Goal: Transaction & Acquisition: Purchase product/service

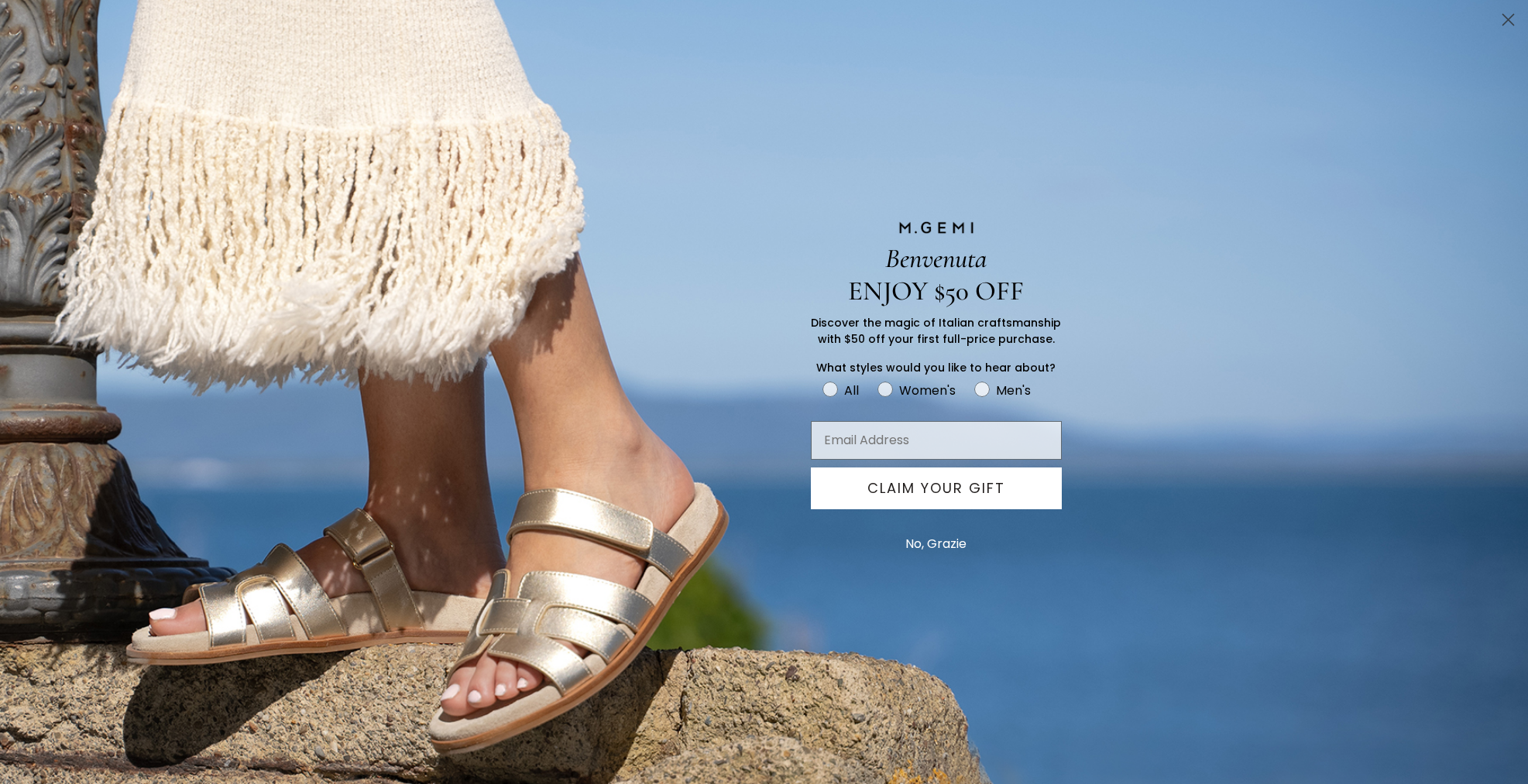
click at [1505, 31] on circle "Close dialog" at bounding box center [1508, 19] width 26 height 26
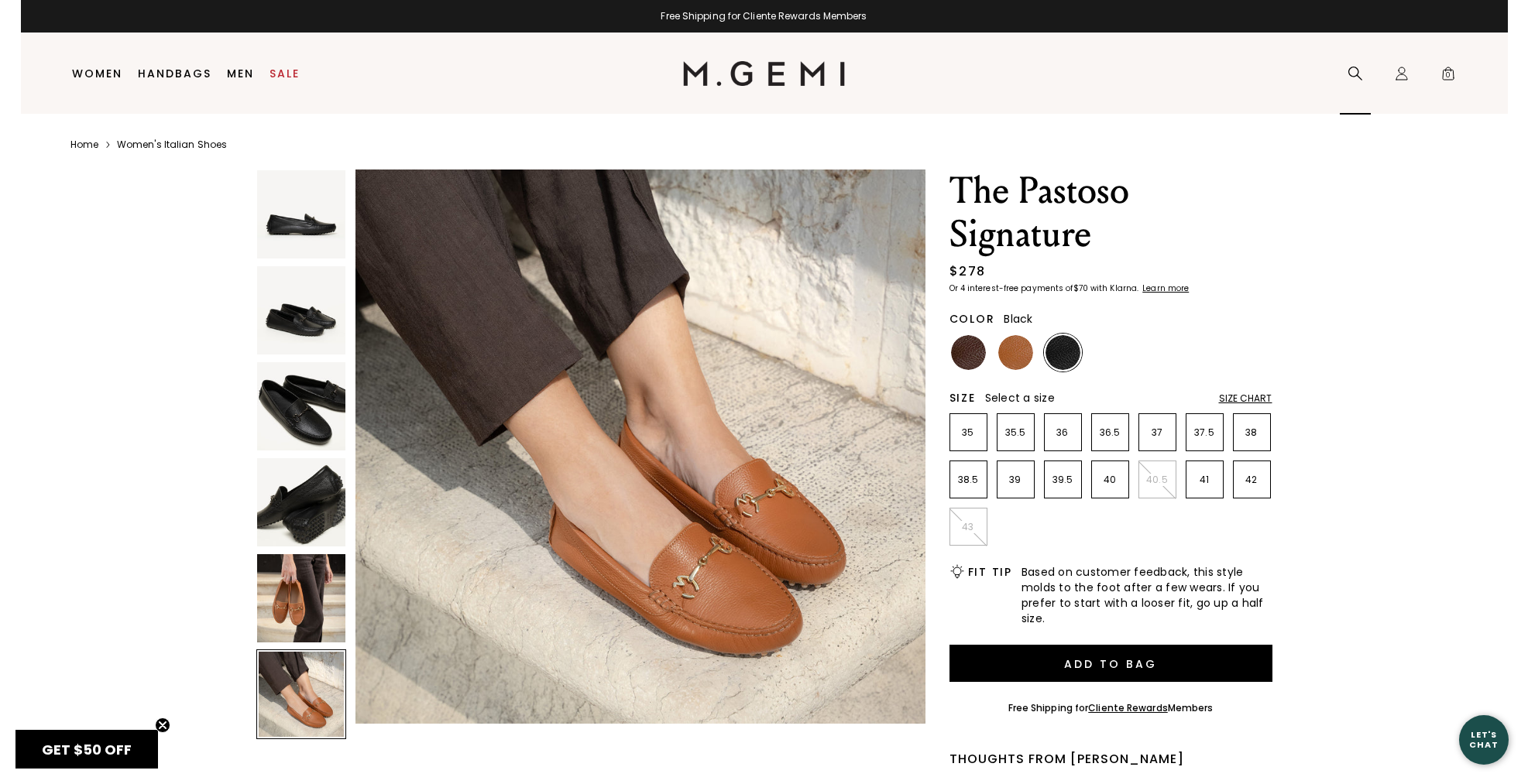
click at [1356, 81] on div "Search" at bounding box center [1355, 73] width 31 height 81
click at [1353, 70] on icon at bounding box center [1355, 73] width 16 height 16
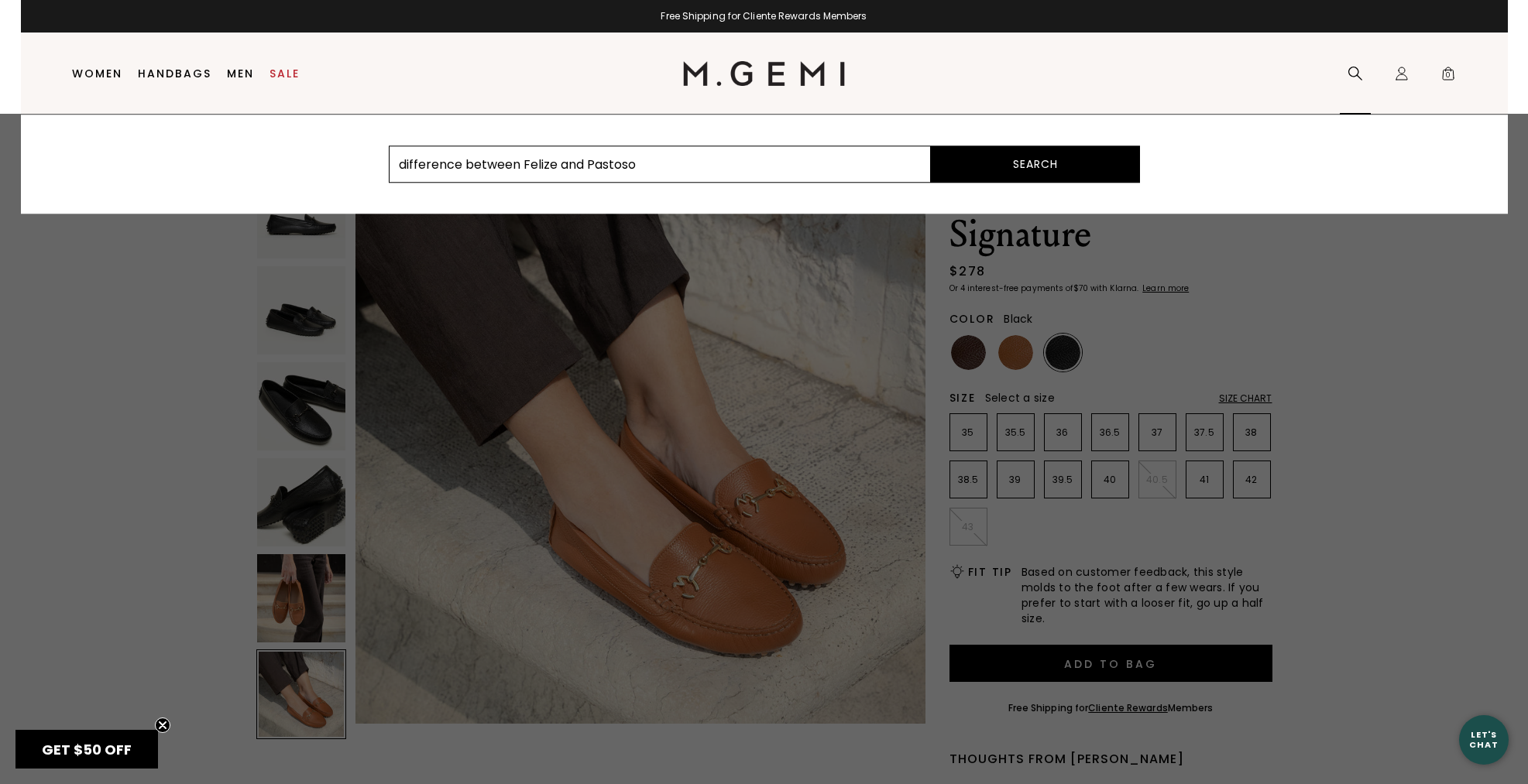
type input "difference between Felize and Pastoso"
click at [931, 146] on button "Search" at bounding box center [1035, 164] width 209 height 38
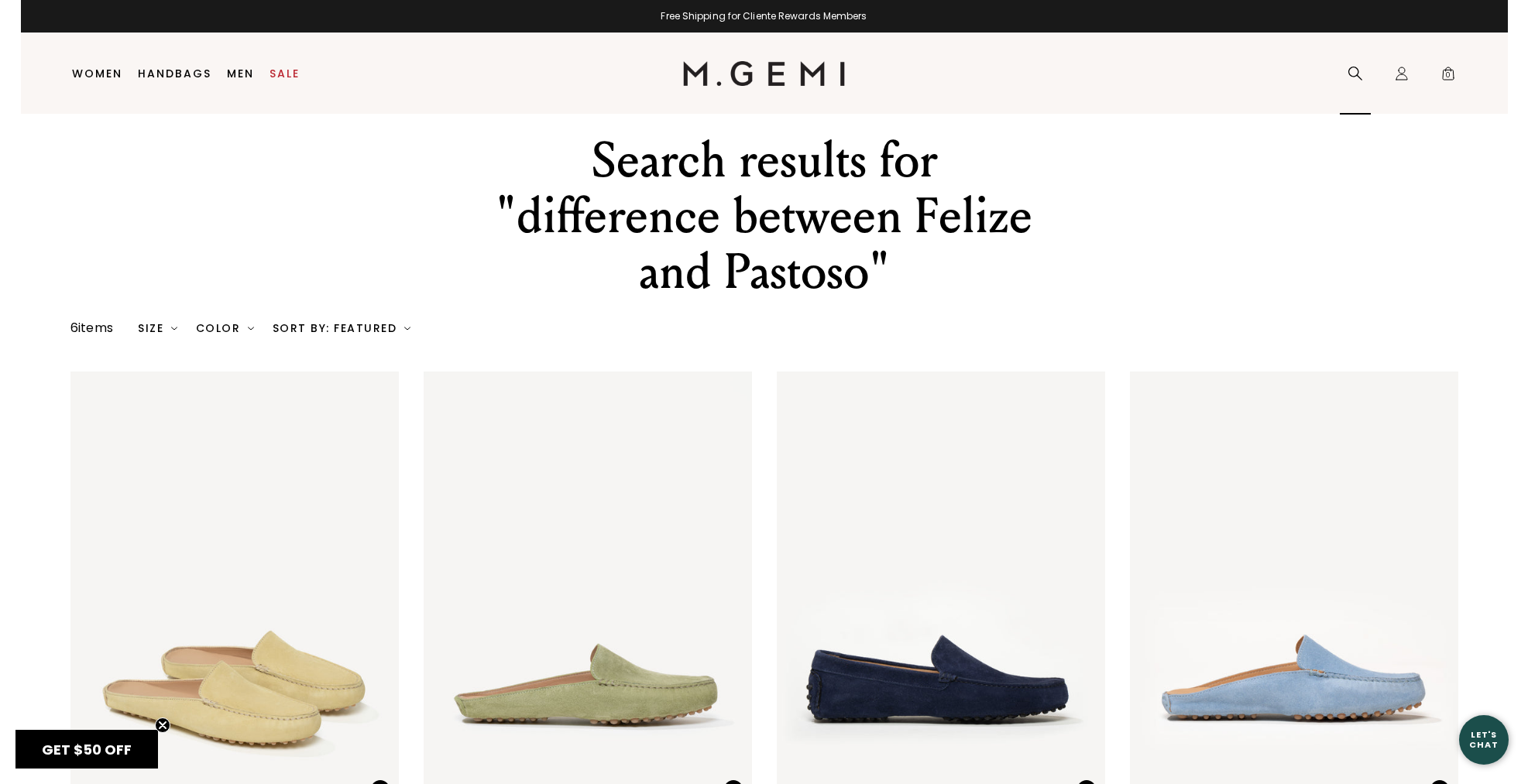
click at [1347, 73] on icon at bounding box center [1355, 73] width 16 height 16
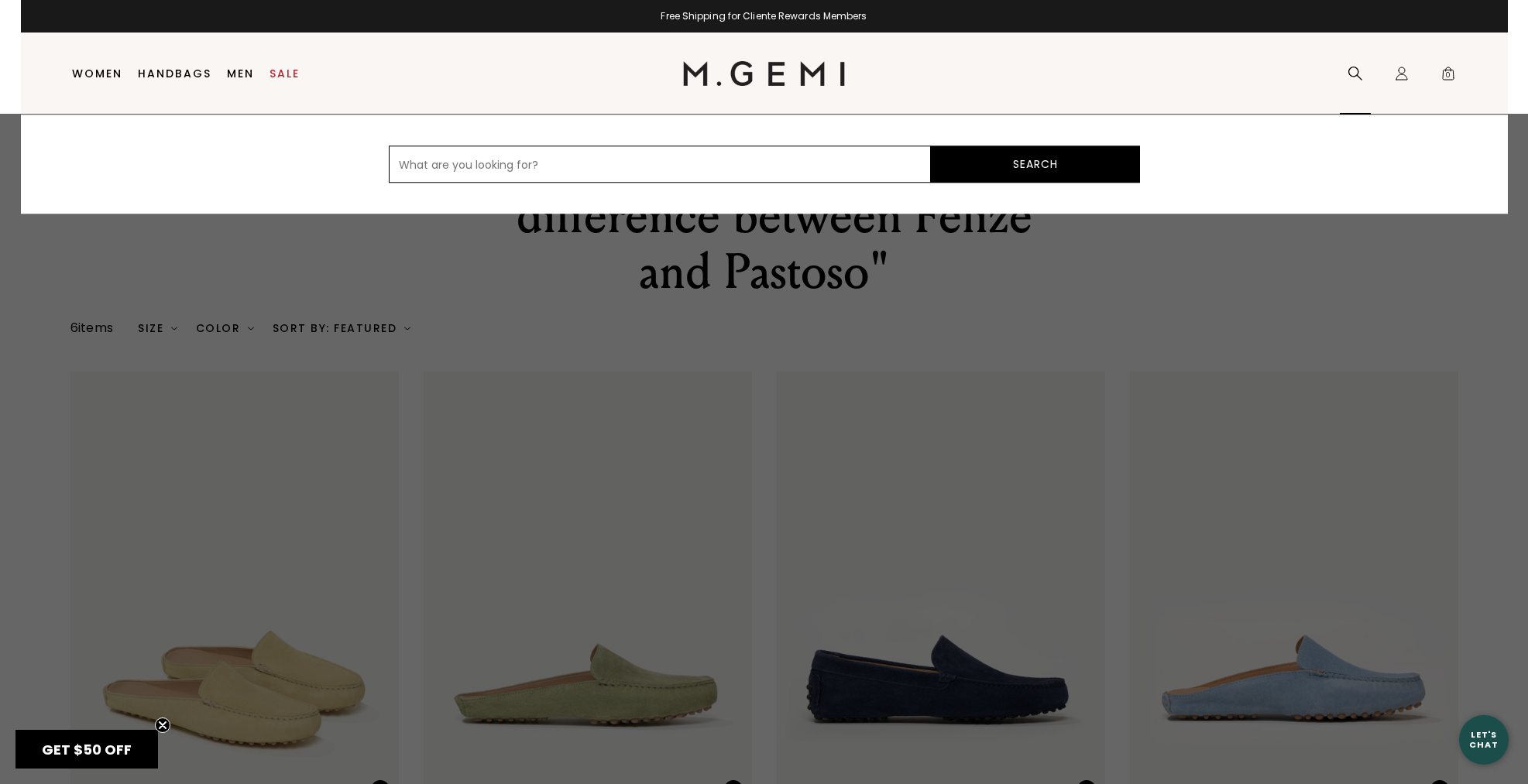
click at [1269, 426] on div at bounding box center [764, 449] width 1528 height 671
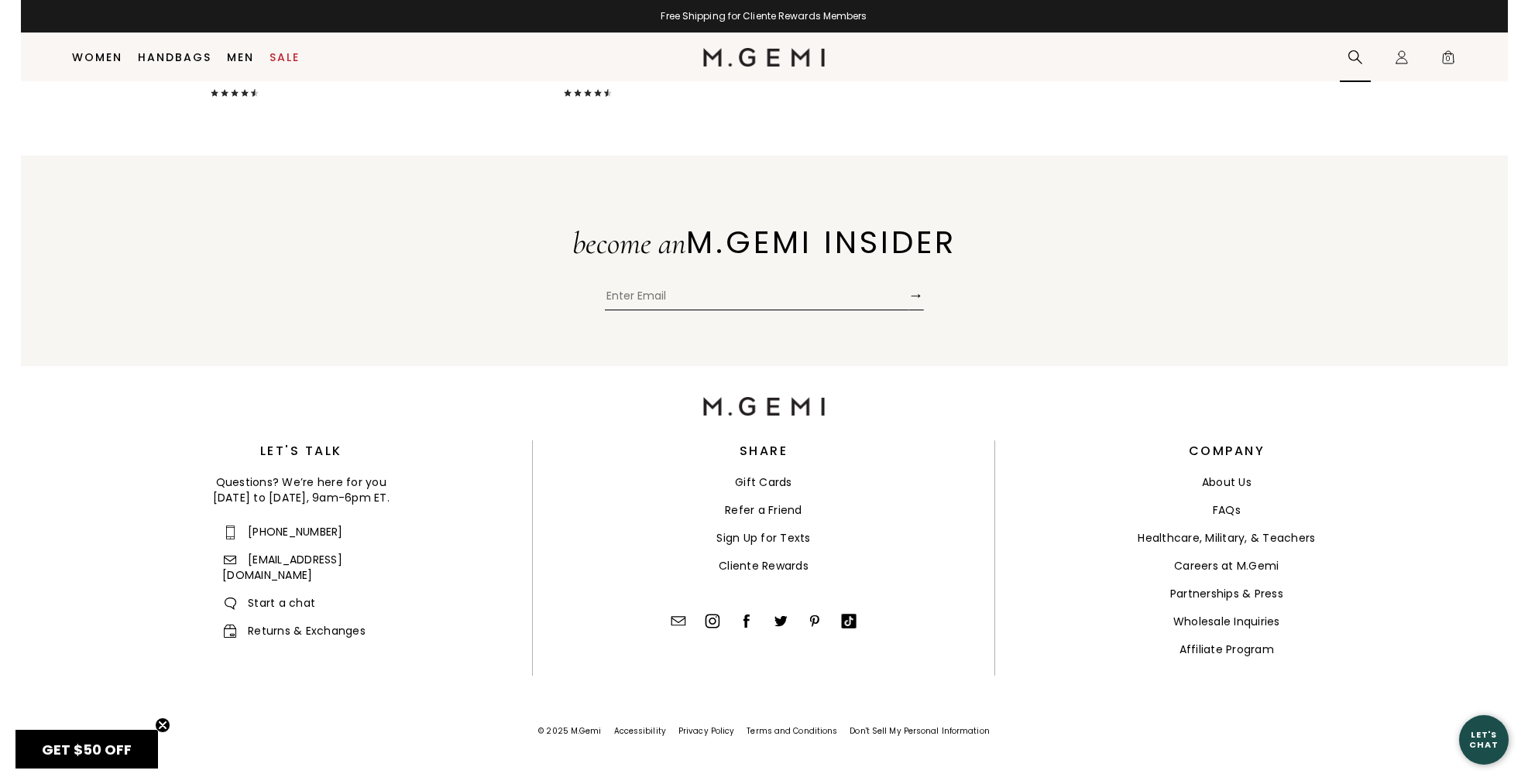
scroll to position [1370, 0]
click at [262, 592] on span "Start a chat" at bounding box center [268, 600] width 93 height 16
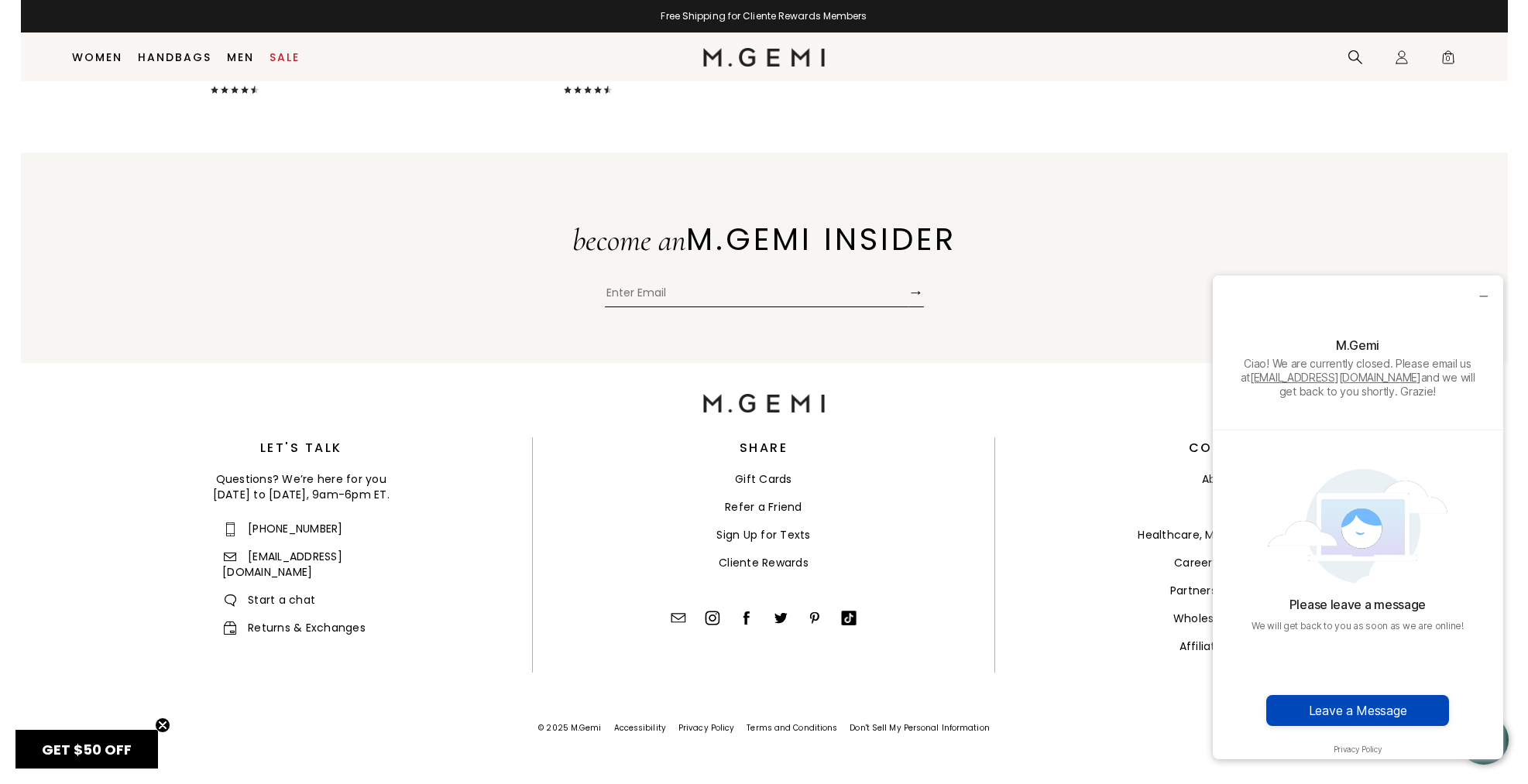
click at [1366, 711] on button "Leave a Message" at bounding box center [1357, 711] width 183 height 31
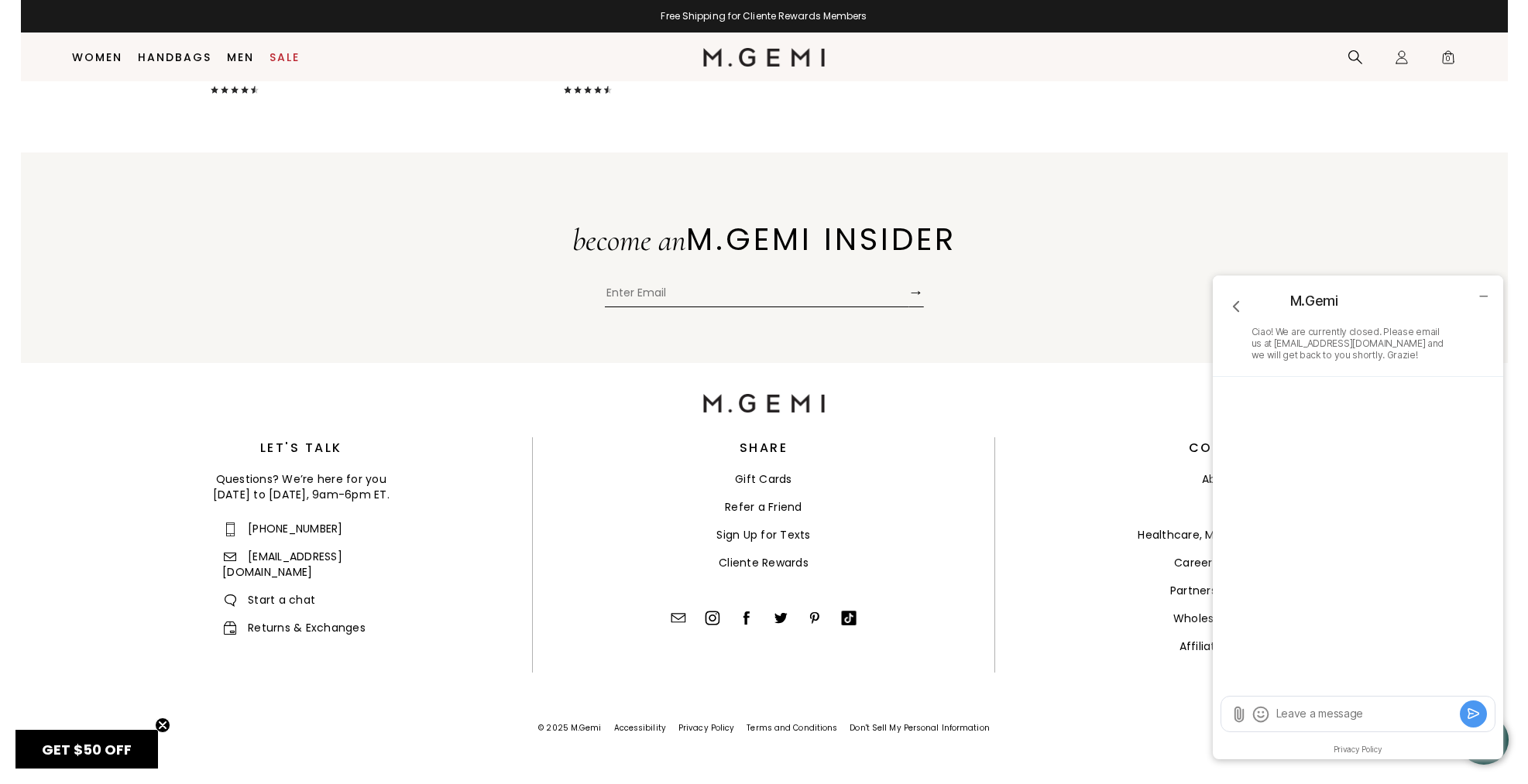
click at [1287, 707] on textarea "Leave a message" at bounding box center [1365, 714] width 181 height 16
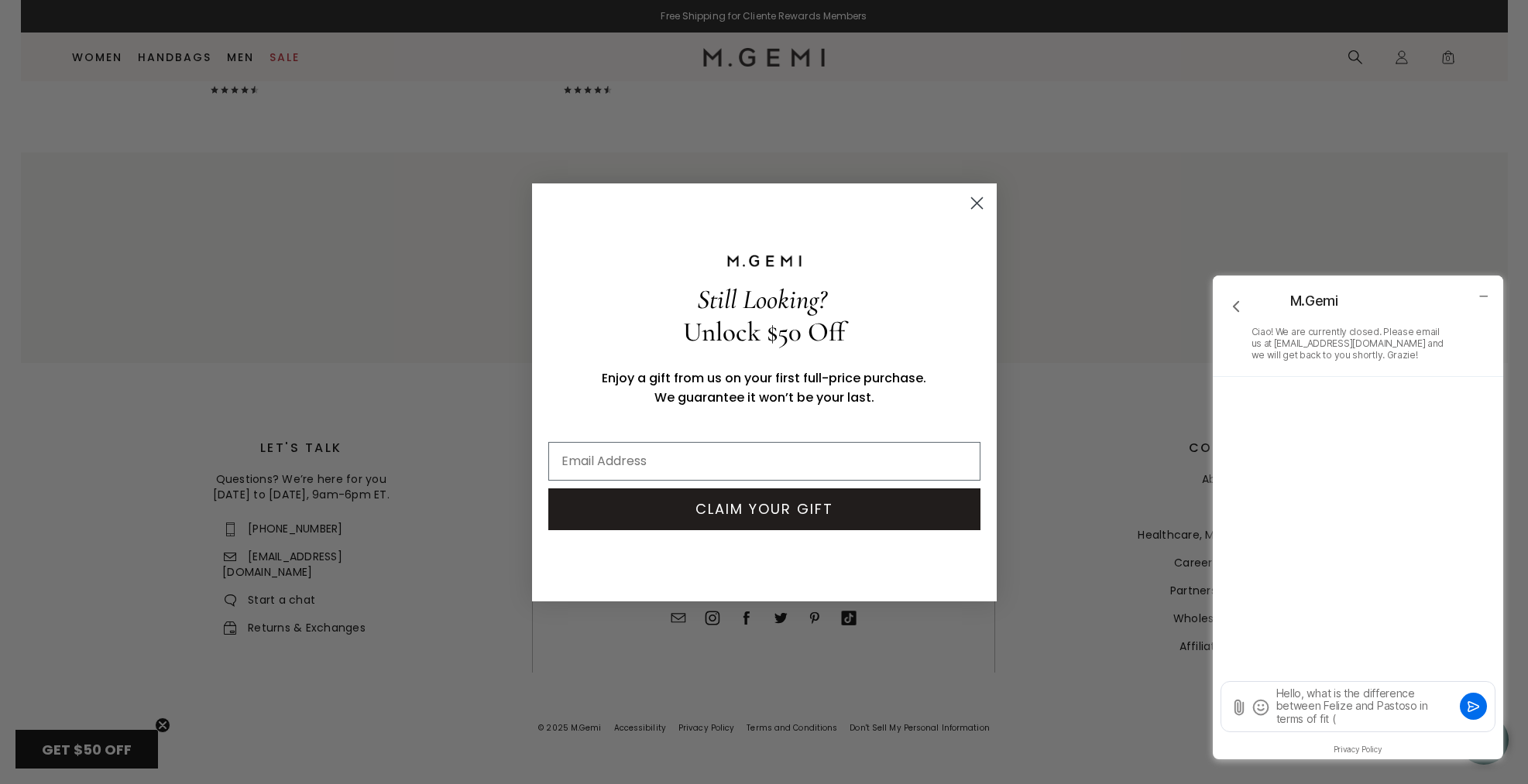
drag, startPoint x: 957, startPoint y: 205, endPoint x: 969, endPoint y: 207, distance: 12.2
click at [958, 205] on div "Still Looking? Unlock $50 Off Enjoy a gift from us on your first full-price pur…" at bounding box center [764, 393] width 441 height 387
click at [969, 207] on circle "Close dialog" at bounding box center [976, 202] width 26 height 26
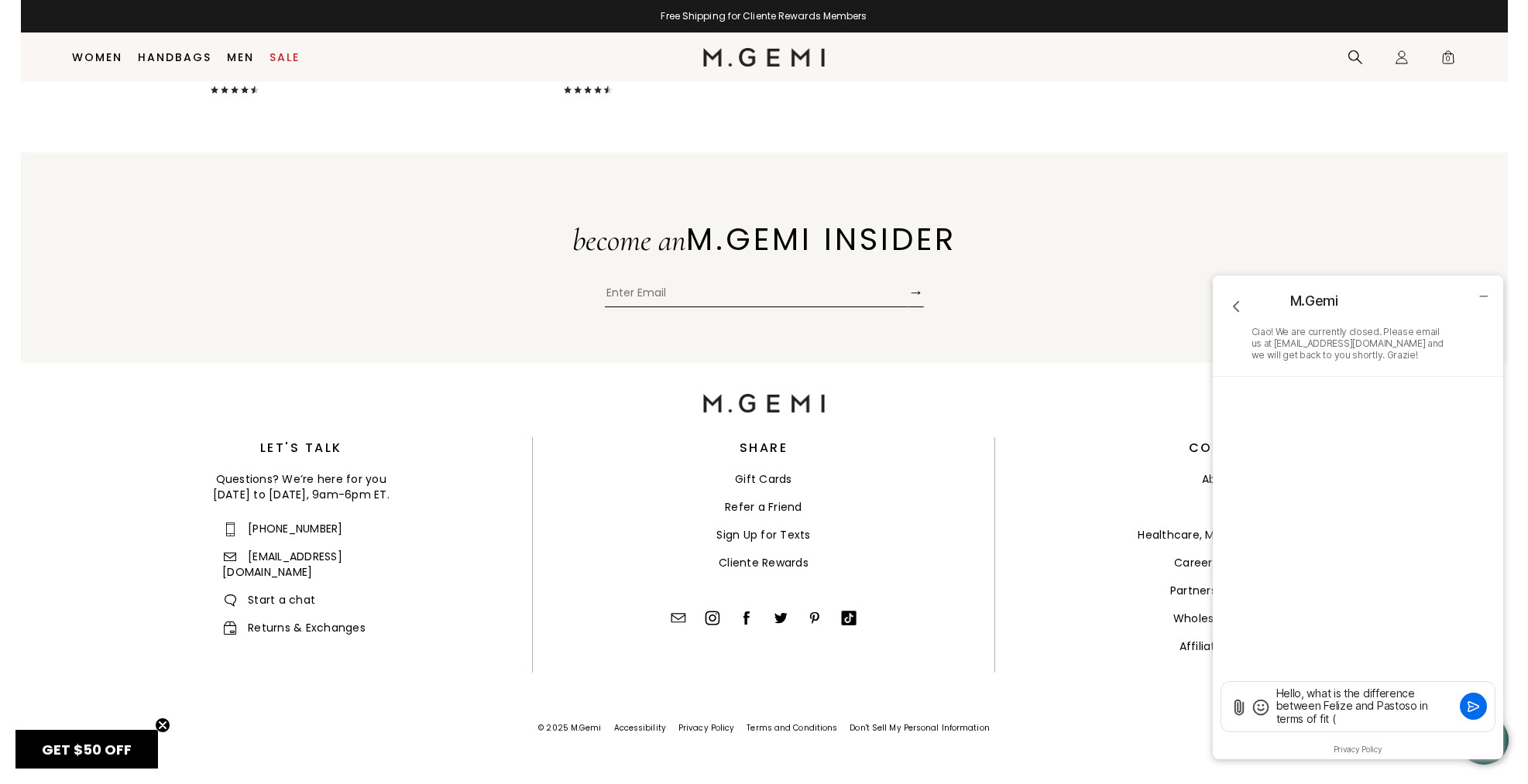
click at [1331, 720] on textarea "Hello, what is the difference between Felize and Pastoso in terms of fit (" at bounding box center [1365, 706] width 181 height 42
drag, startPoint x: 1420, startPoint y: 721, endPoint x: 1474, endPoint y: 726, distance: 54.2
click at [1474, 726] on div "Hello, what is the difference between Felize and Pastoso in terms of fit , spec…" at bounding box center [1358, 706] width 274 height 49
type textarea "Hello, what is the difference between Felize and Pastoso in terms of fit , spec…"
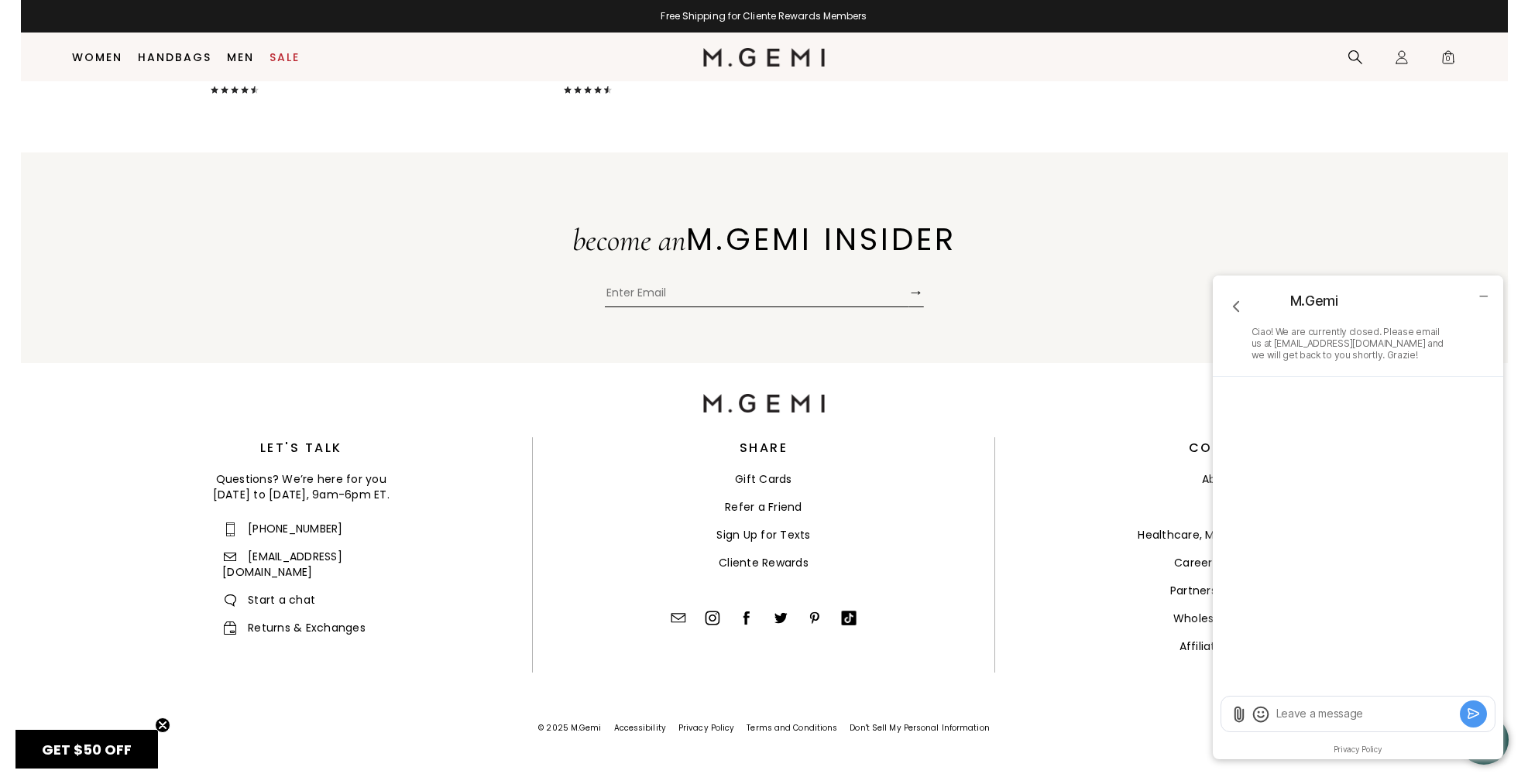
type textarea "t"
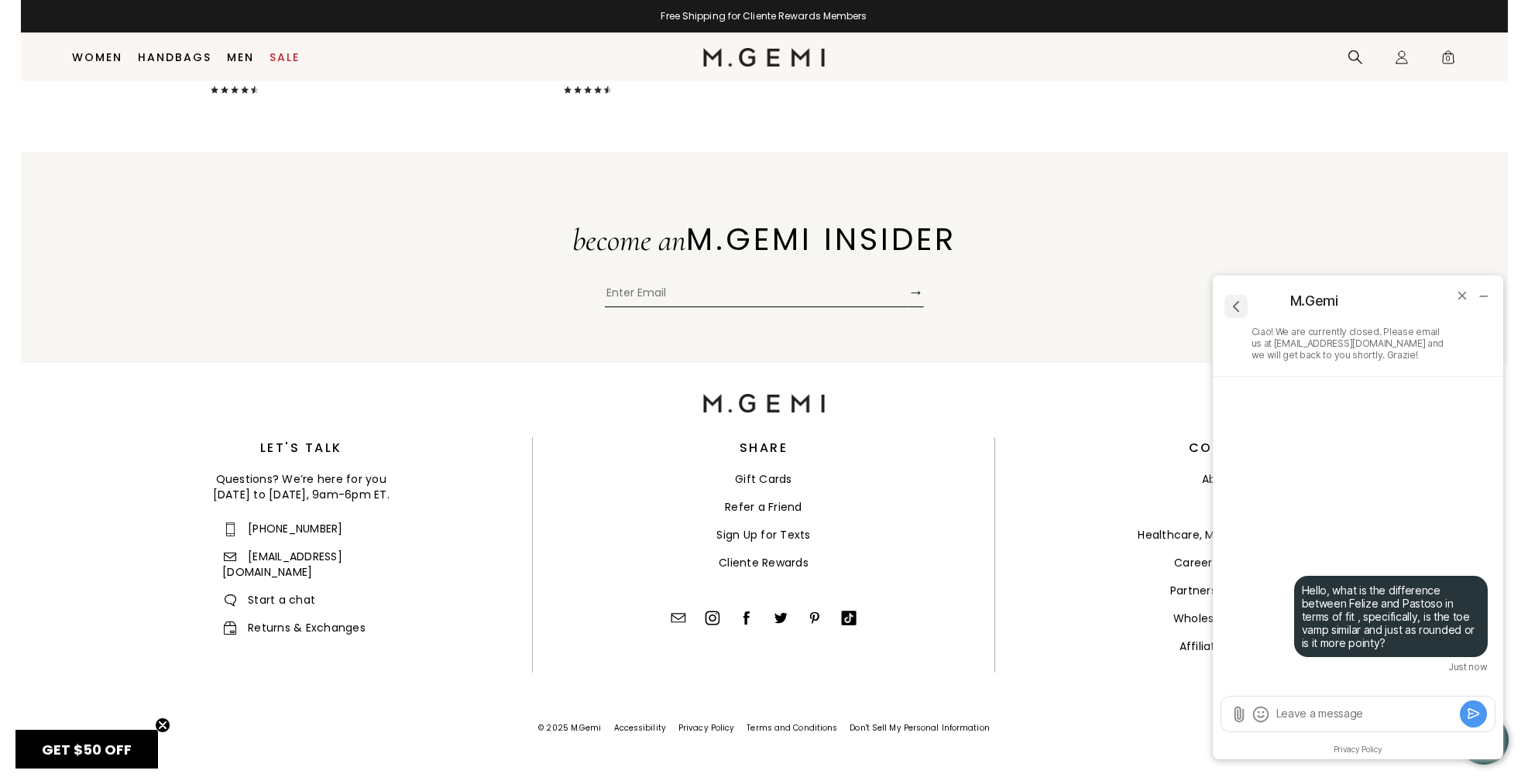
click at [1234, 308] on icon "go back" at bounding box center [1235, 307] width 20 height 20
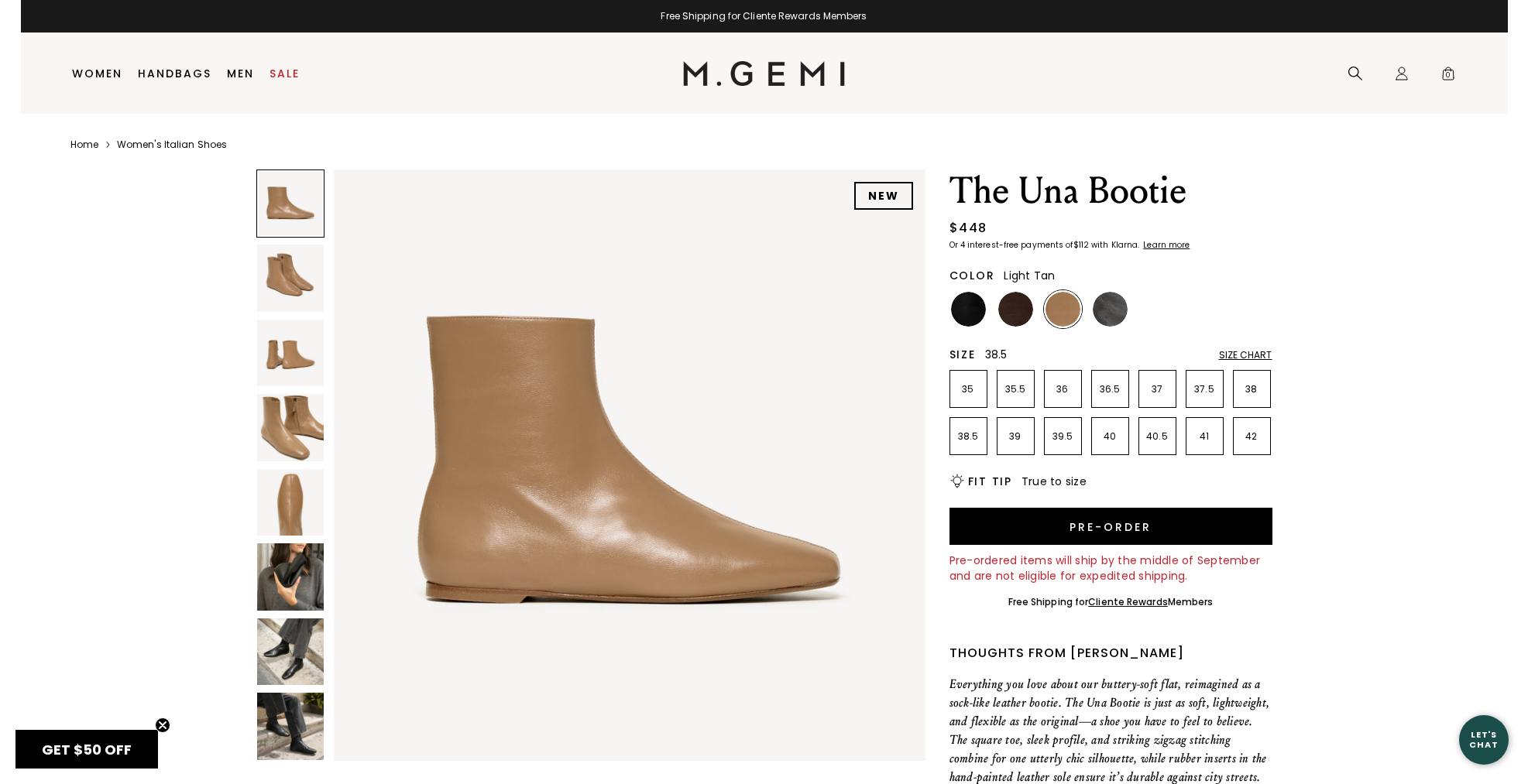
click at [953, 440] on p "38.5" at bounding box center [968, 436] width 37 height 13
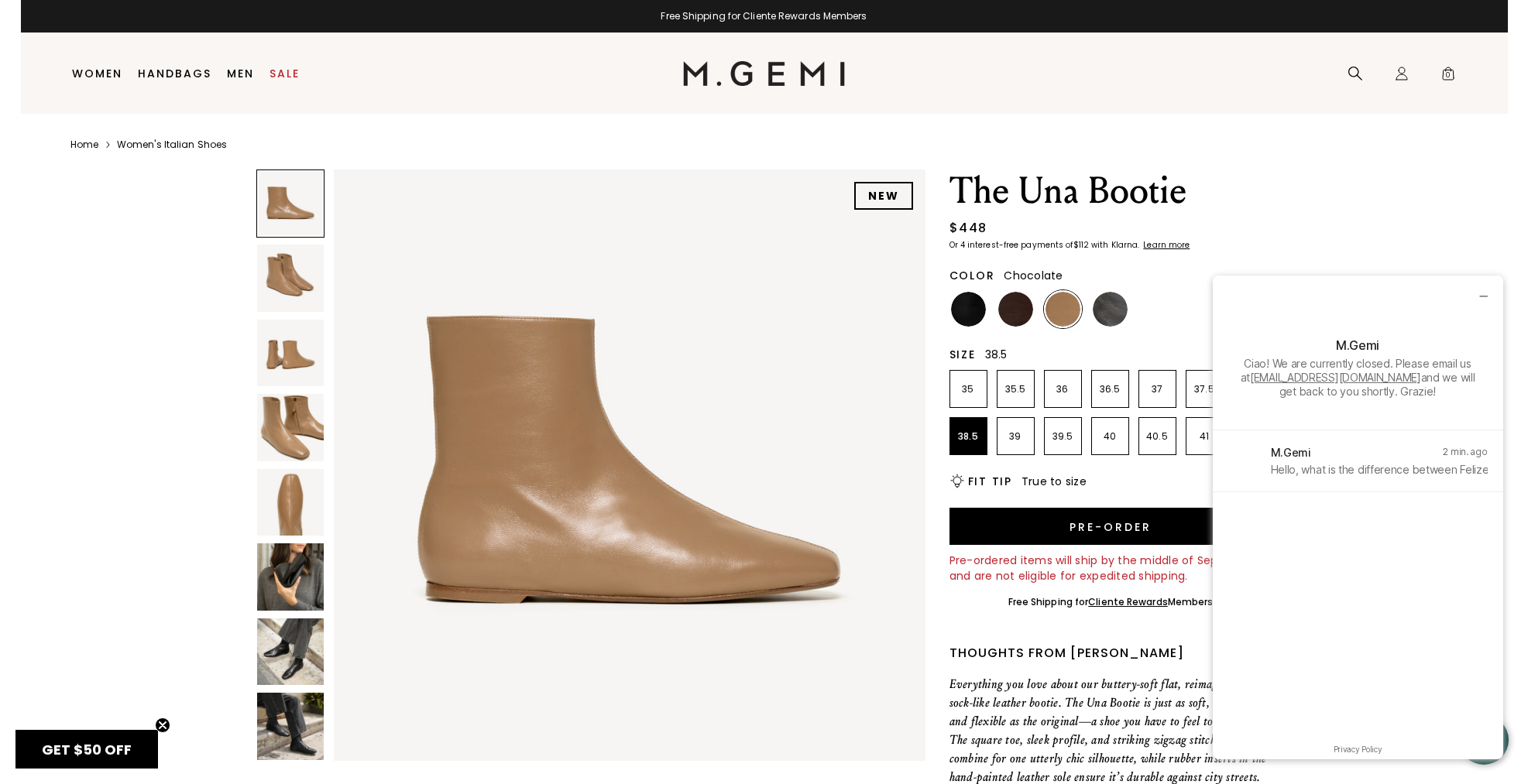
click at [1012, 307] on img at bounding box center [1016, 309] width 35 height 35
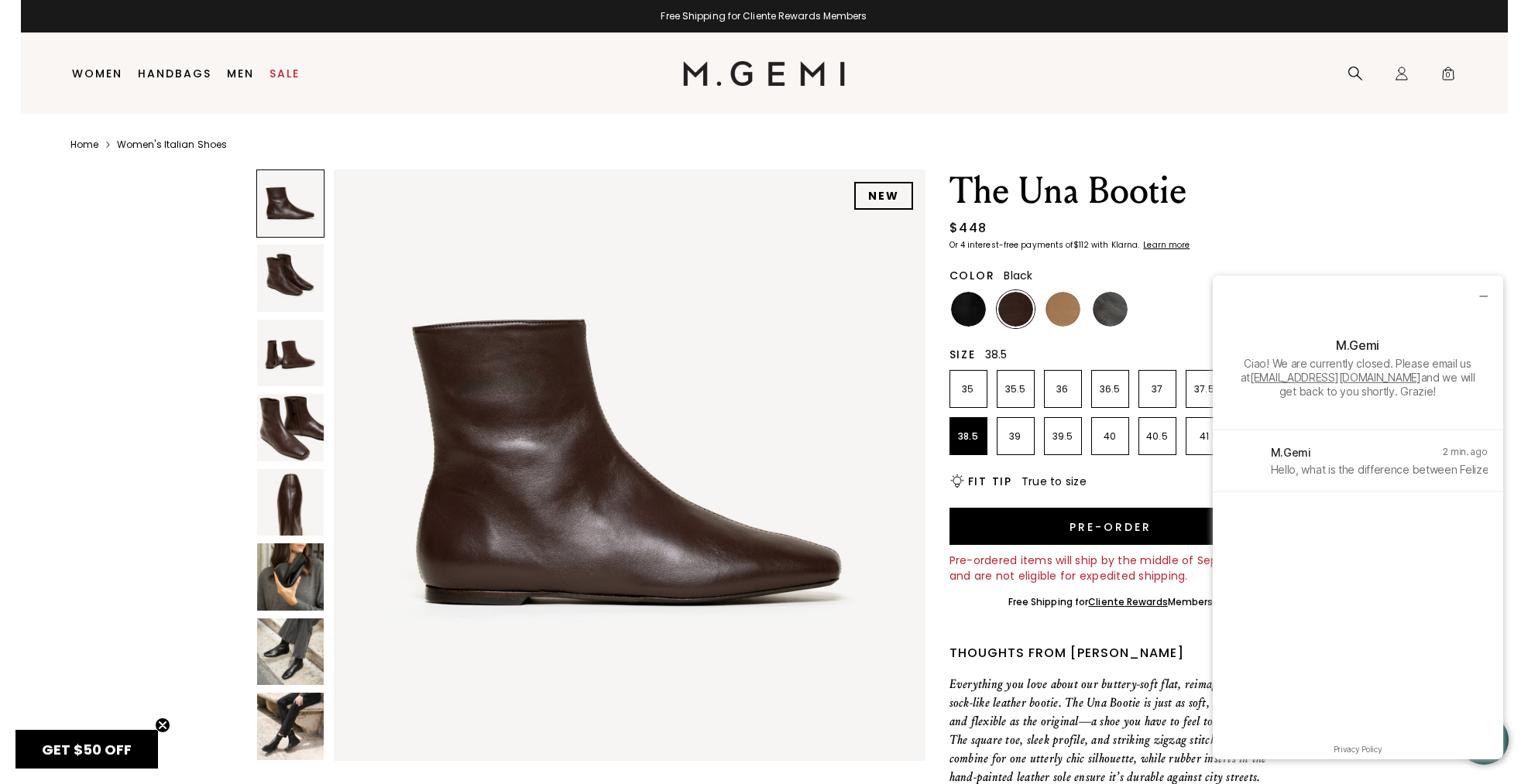
click at [967, 308] on img at bounding box center [968, 309] width 35 height 35
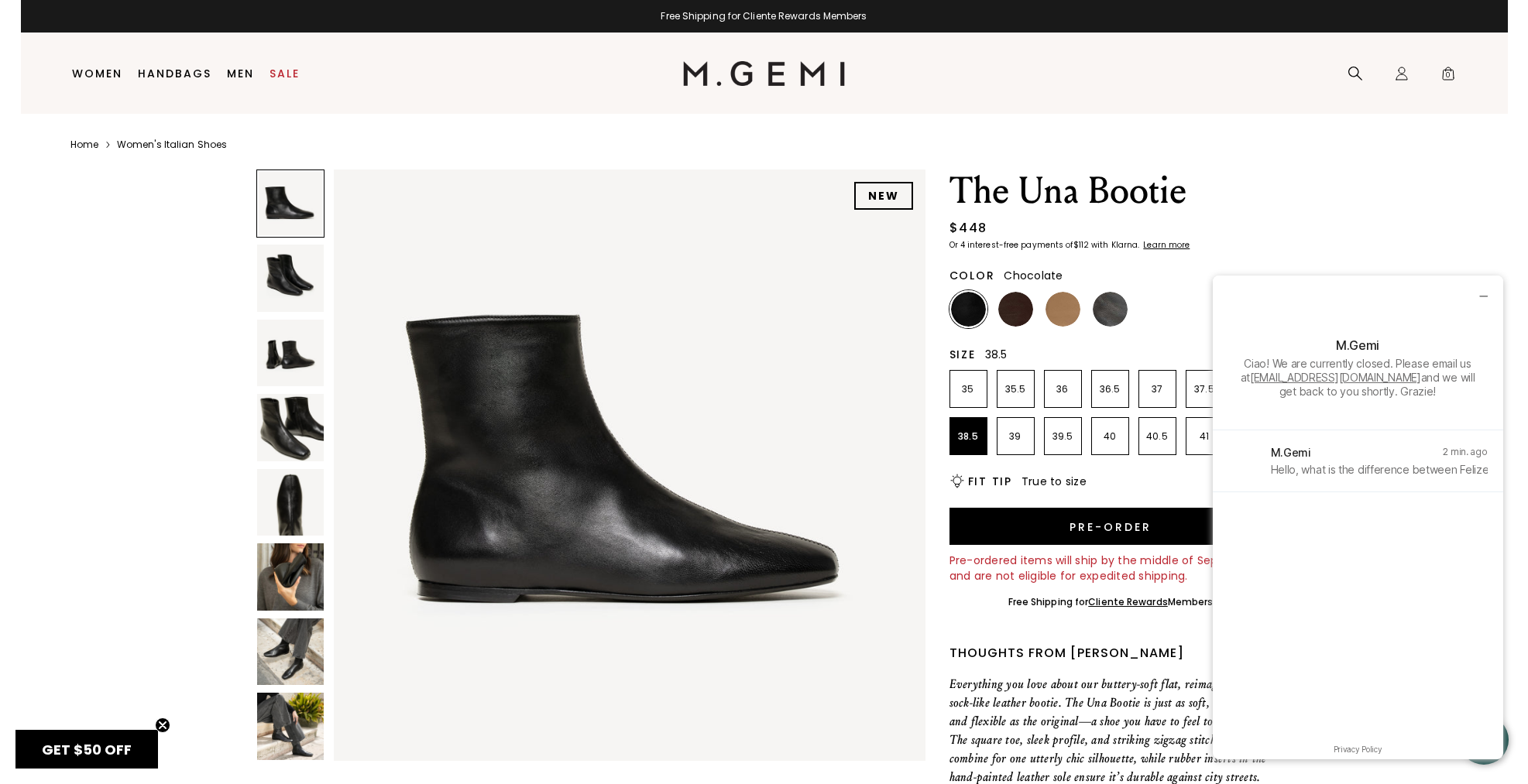
click at [1026, 309] on img at bounding box center [1016, 309] width 35 height 35
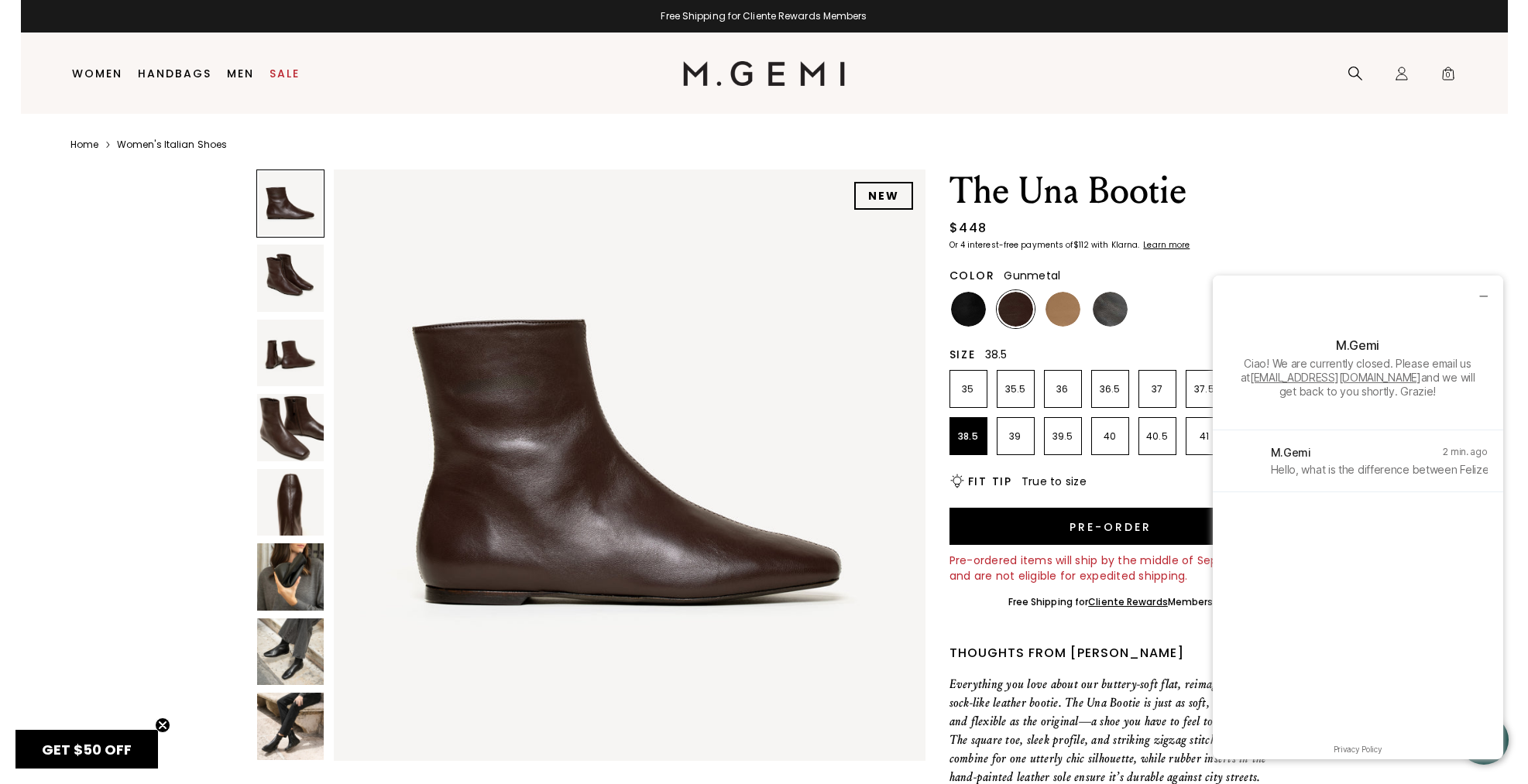
click at [1114, 310] on img at bounding box center [1110, 309] width 35 height 35
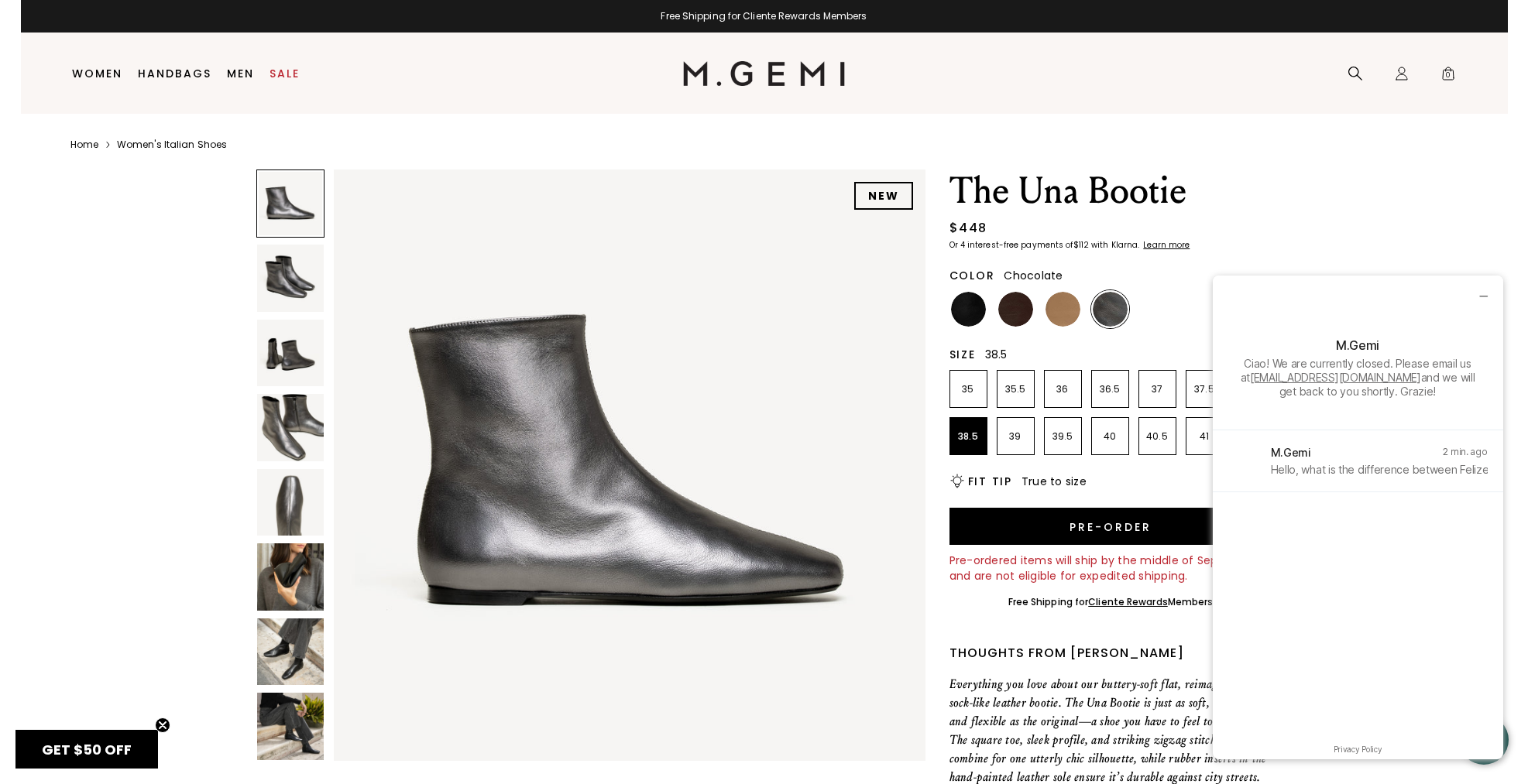
click at [1018, 314] on img at bounding box center [1016, 309] width 35 height 35
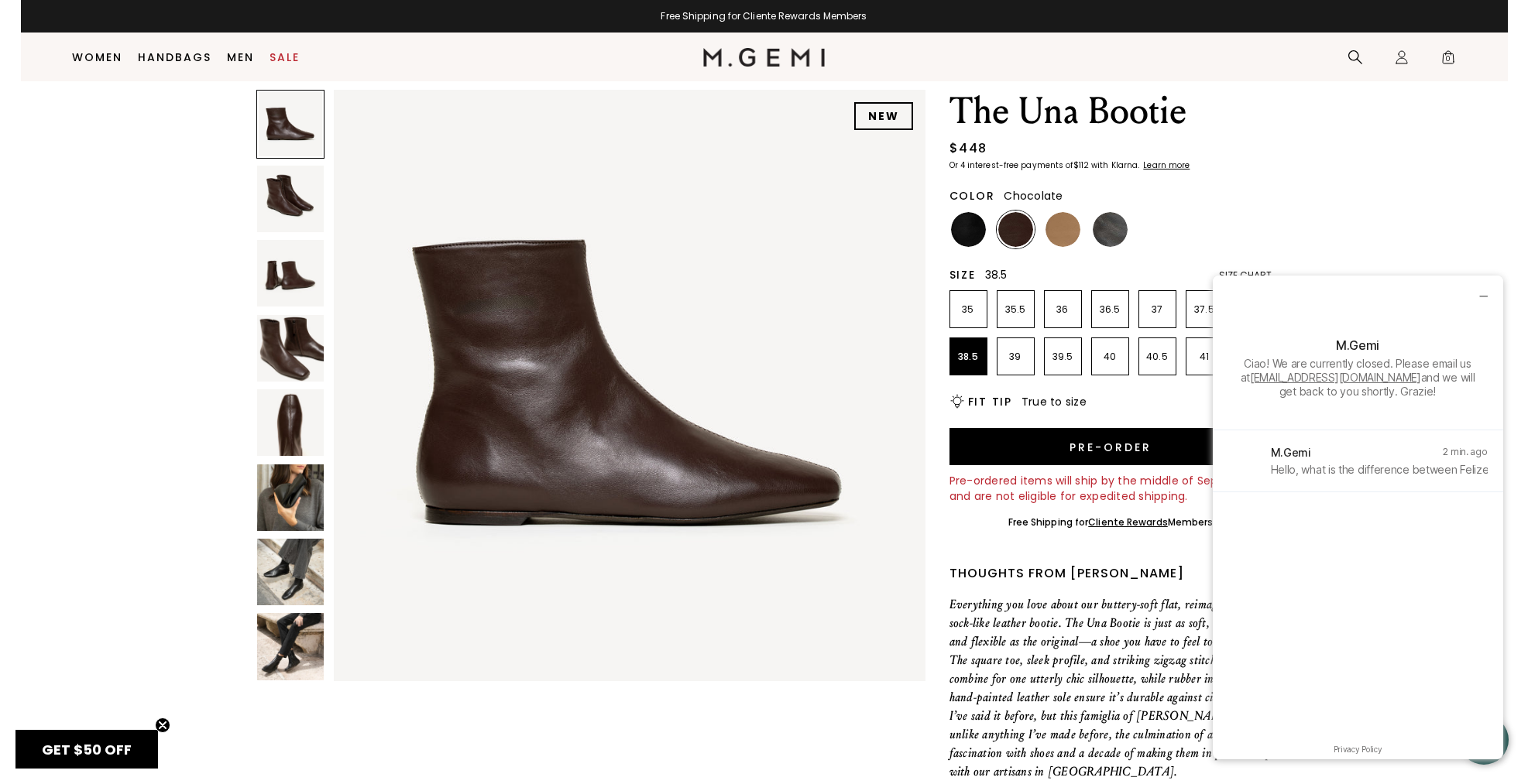
scroll to position [48, 0]
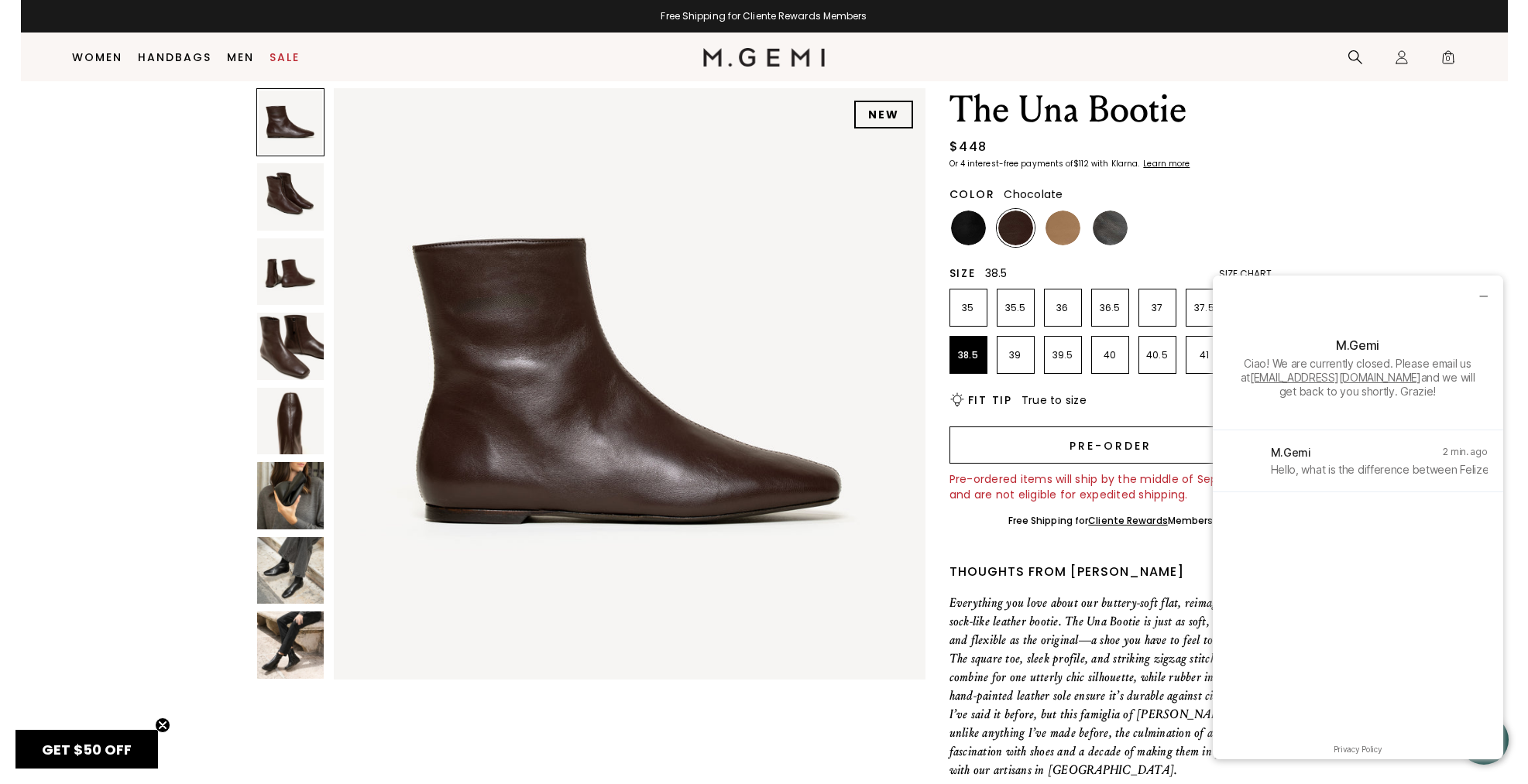
click at [1072, 442] on button "Pre-order" at bounding box center [1110, 445] width 323 height 38
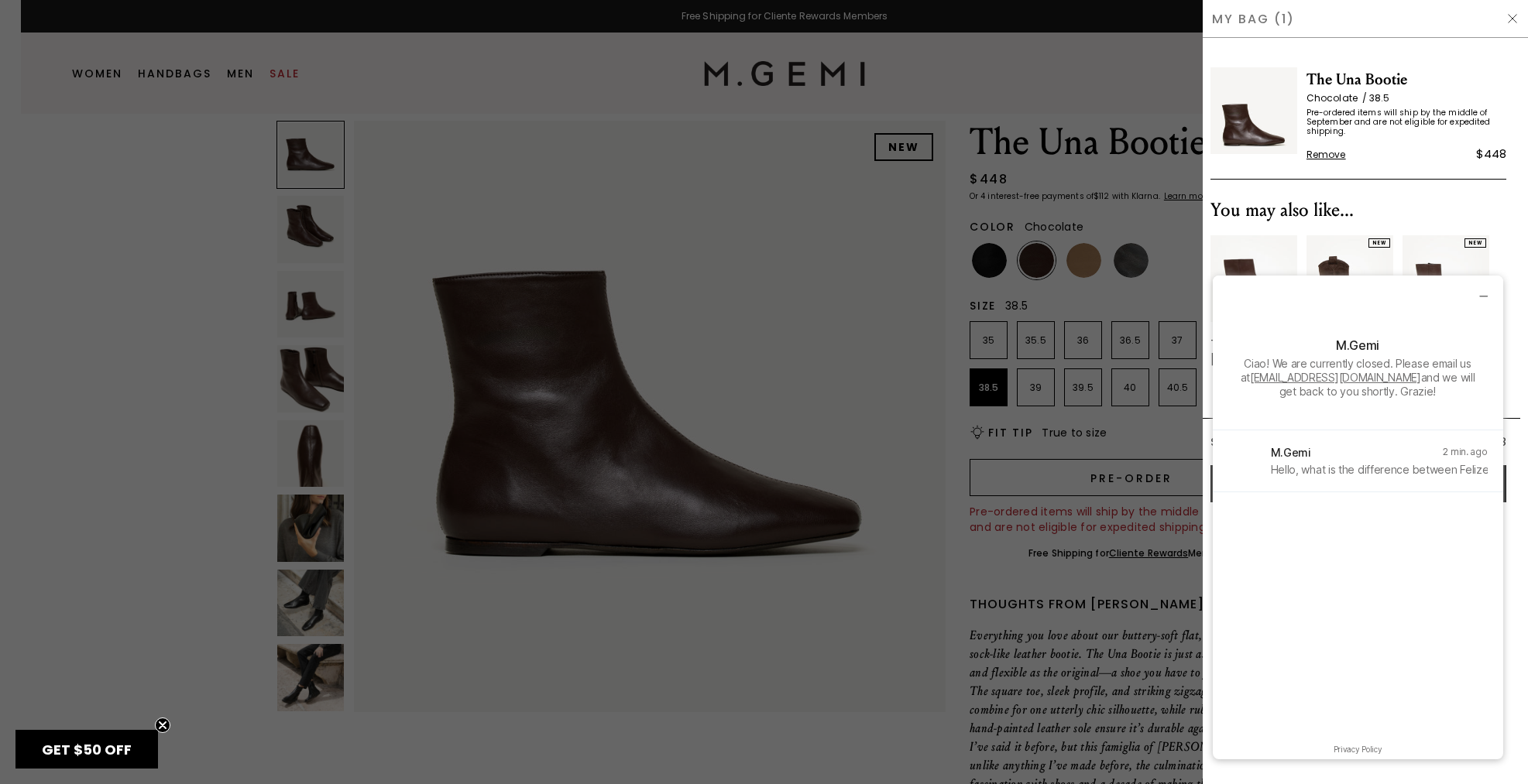
scroll to position [0, 0]
click at [1486, 294] on icon "minimize chat widget" at bounding box center [1482, 295] width 14 height 14
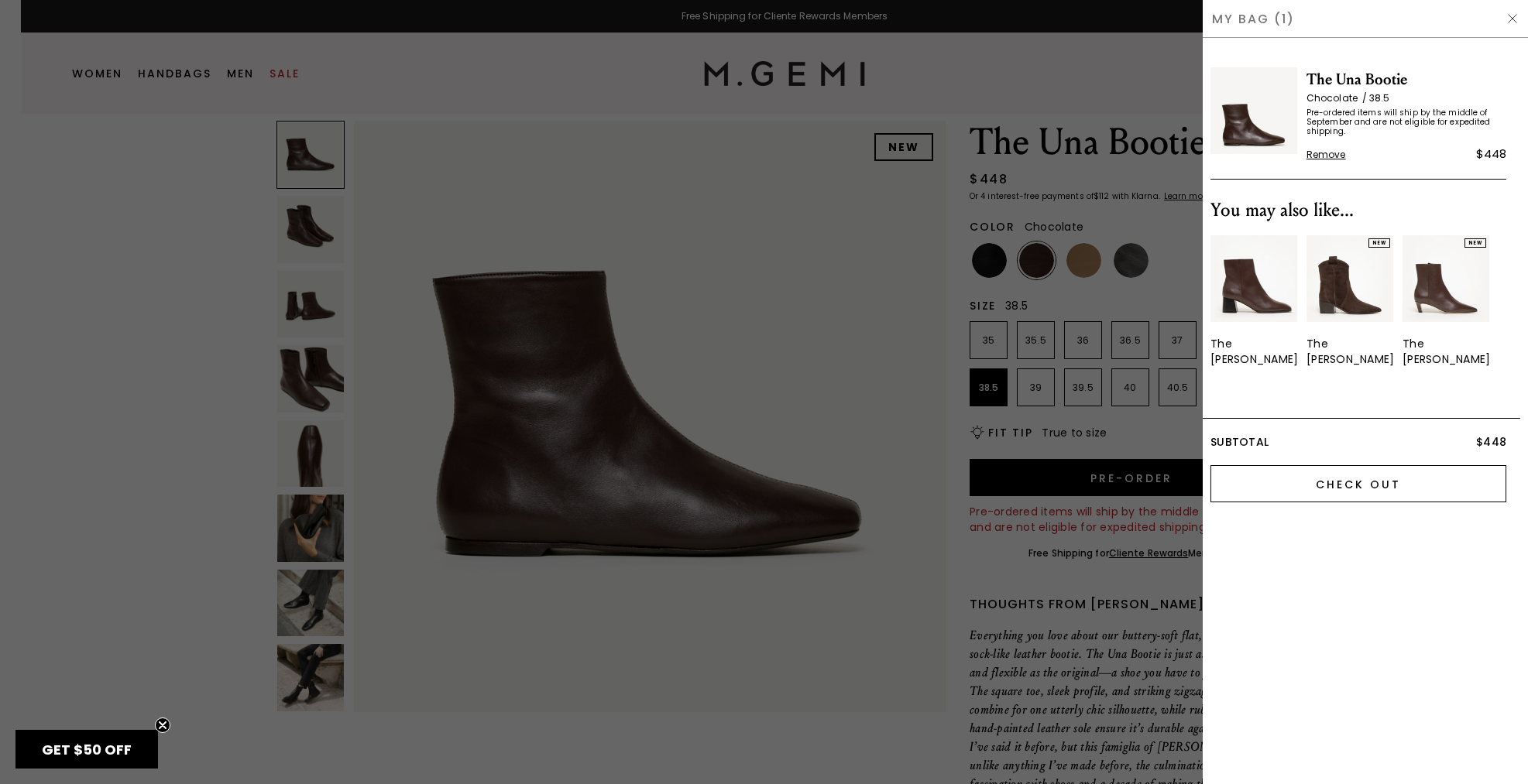
click at [1345, 465] on input "Check Out" at bounding box center [1358, 484] width 296 height 38
